Goal: Information Seeking & Learning: Learn about a topic

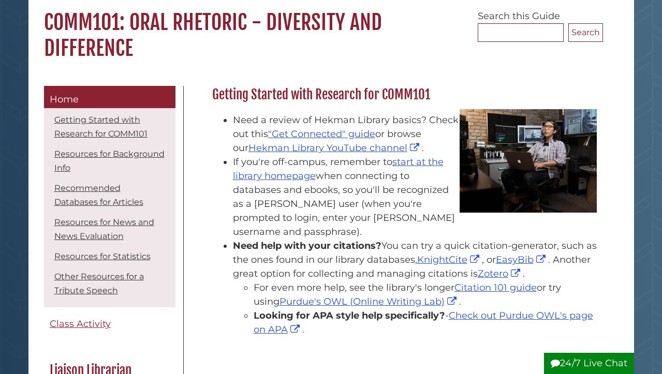
scroll to position [99, 0]
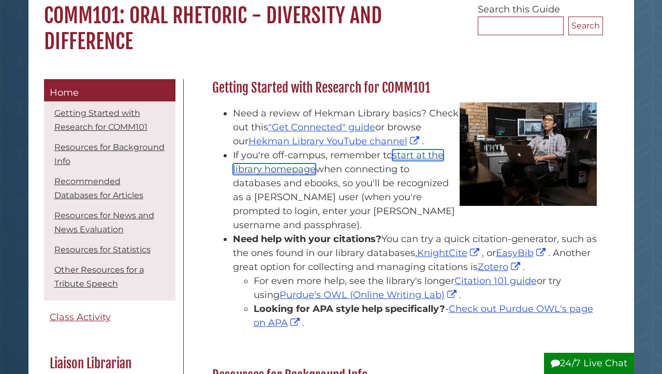
click at [301, 167] on link "start at the library homepage" at bounding box center [338, 162] width 211 height 25
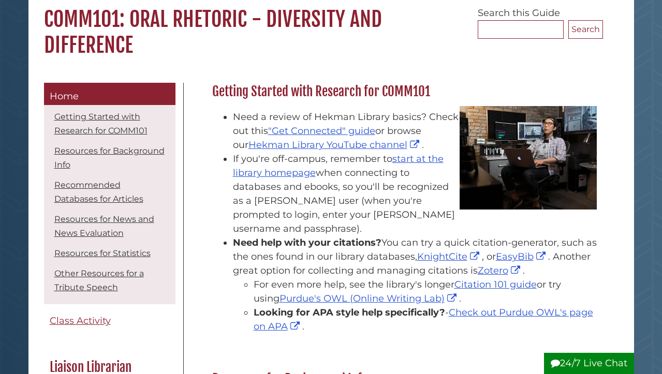
scroll to position [93, 0]
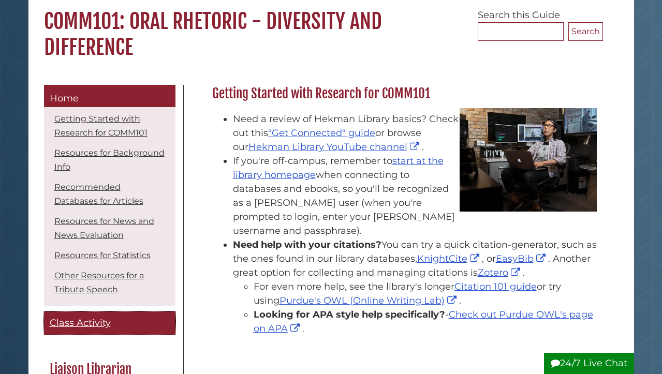
click at [92, 324] on span "Class Activity" at bounding box center [80, 322] width 61 height 11
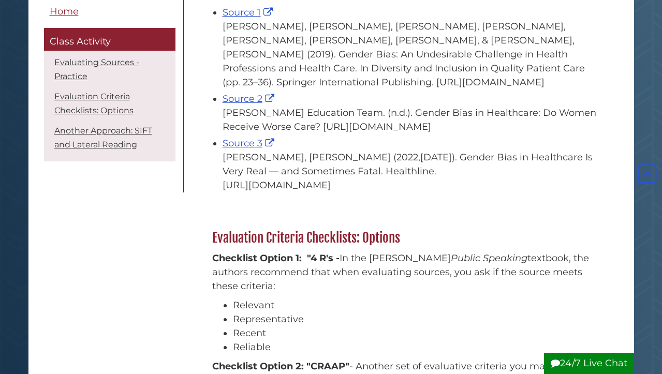
scroll to position [636, 0]
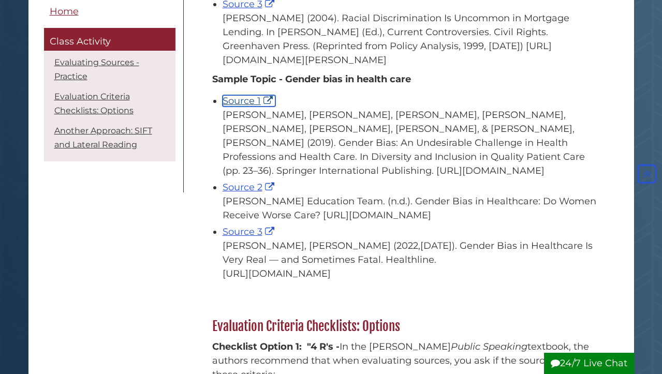
click at [267, 107] on link "Source 1" at bounding box center [249, 100] width 53 height 11
click at [272, 193] on link "Source 2" at bounding box center [250, 187] width 54 height 11
click at [269, 238] on link "Source 3" at bounding box center [250, 231] width 54 height 11
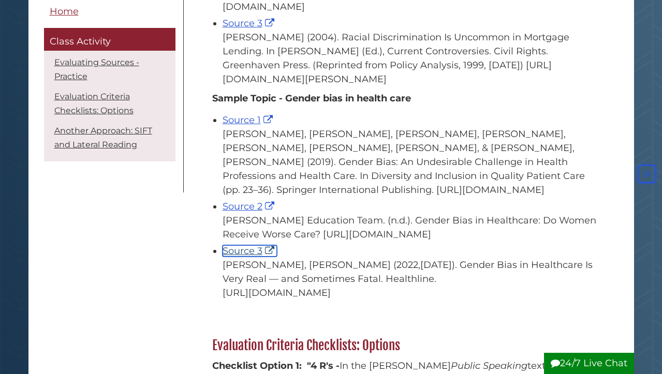
scroll to position [608, 0]
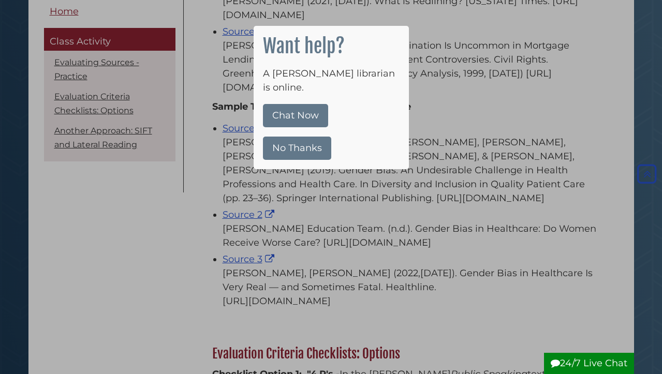
click at [304, 140] on button "No Thanks" at bounding box center [297, 148] width 68 height 23
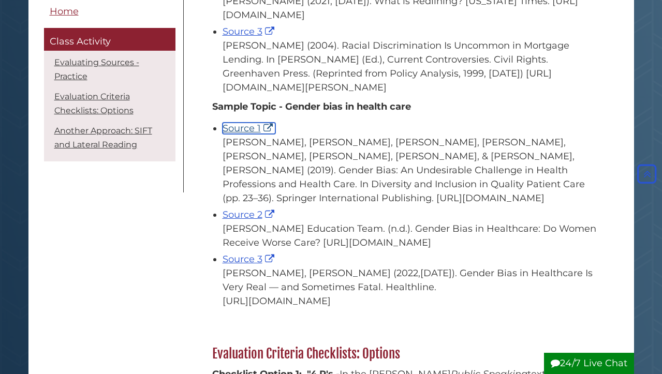
click at [268, 134] on link "Source 1" at bounding box center [249, 128] width 53 height 11
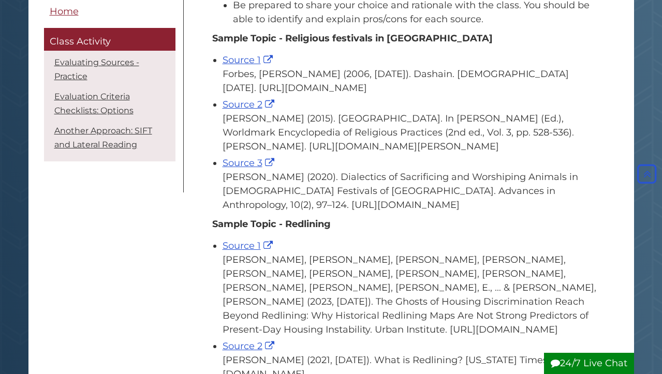
scroll to position [0, 0]
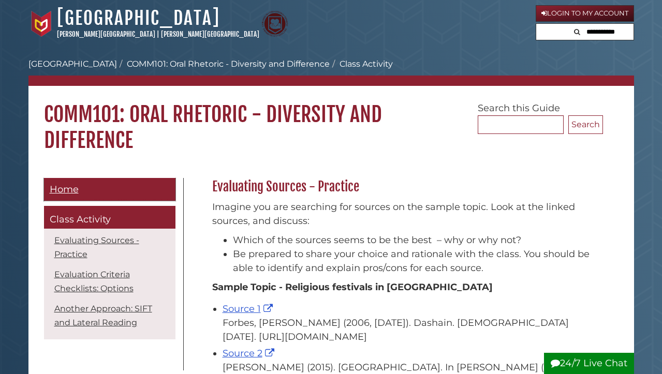
click at [68, 194] on span "Home" at bounding box center [64, 189] width 29 height 11
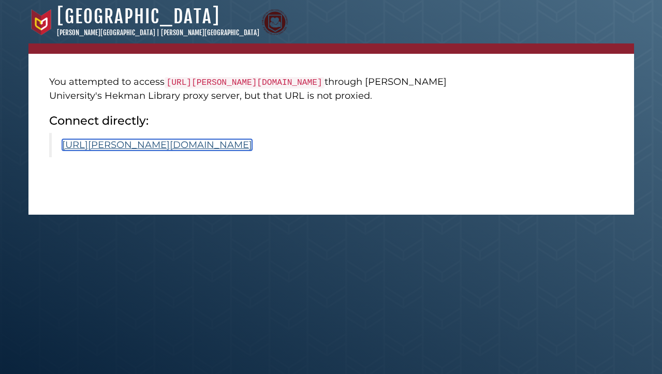
click at [252, 151] on link "[URL][PERSON_NAME][DOMAIN_NAME]" at bounding box center [157, 144] width 190 height 11
click at [232, 151] on link "[URL][PERSON_NAME][DOMAIN_NAME]" at bounding box center [157, 144] width 190 height 11
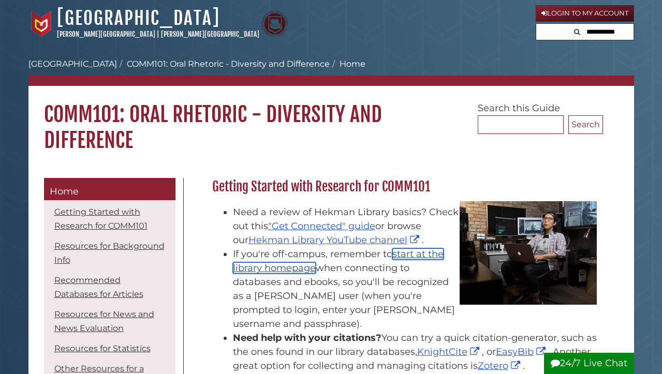
click at [298, 269] on link "start at the library homepage" at bounding box center [338, 260] width 211 height 25
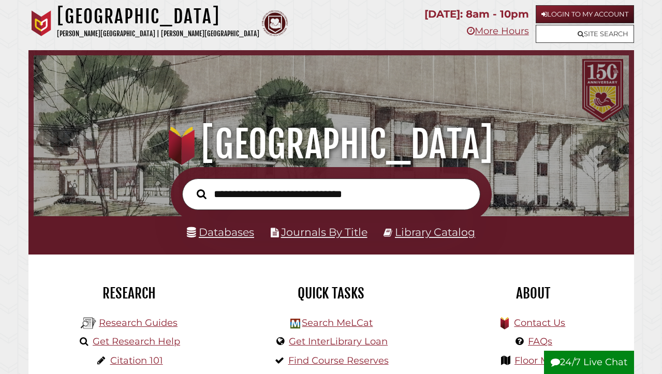
scroll to position [197, 590]
click at [558, 16] on link "Login to My Account" at bounding box center [585, 14] width 98 height 18
